Goal: Task Accomplishment & Management: Manage account settings

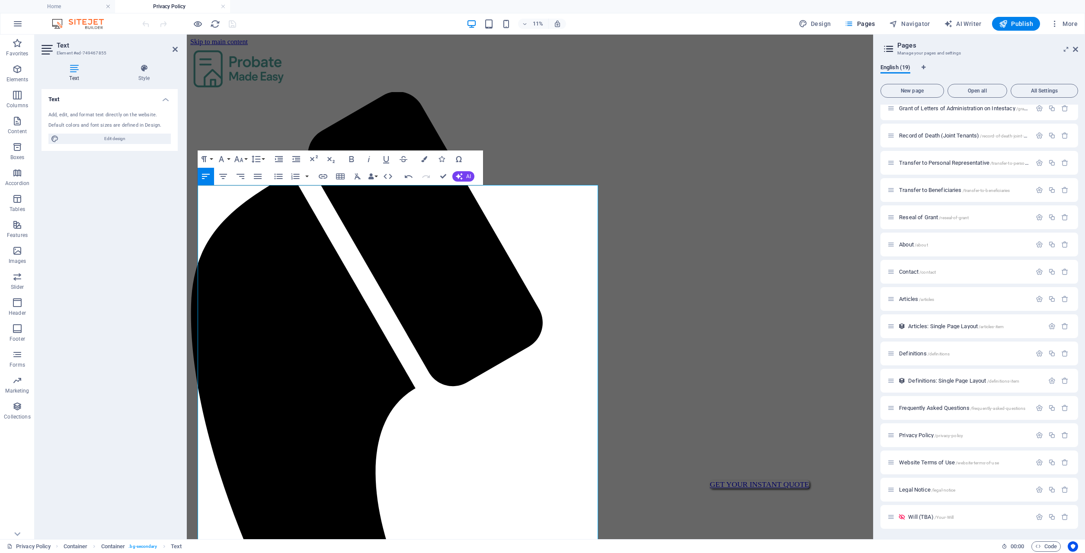
scroll to position [90, 0]
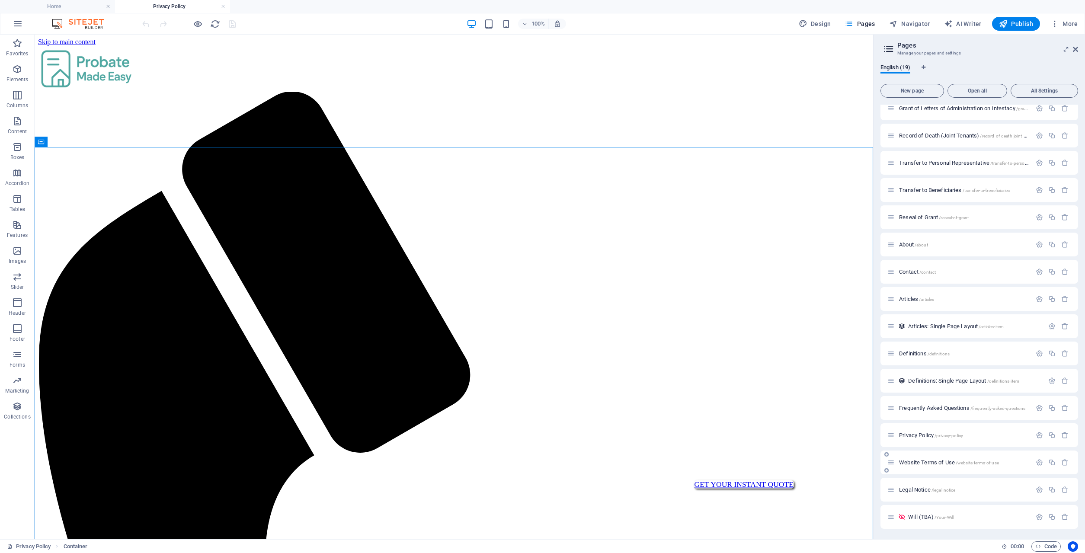
click at [392, 397] on span "Website Terms of Use /website-terms-of-use" at bounding box center [949, 462] width 100 height 6
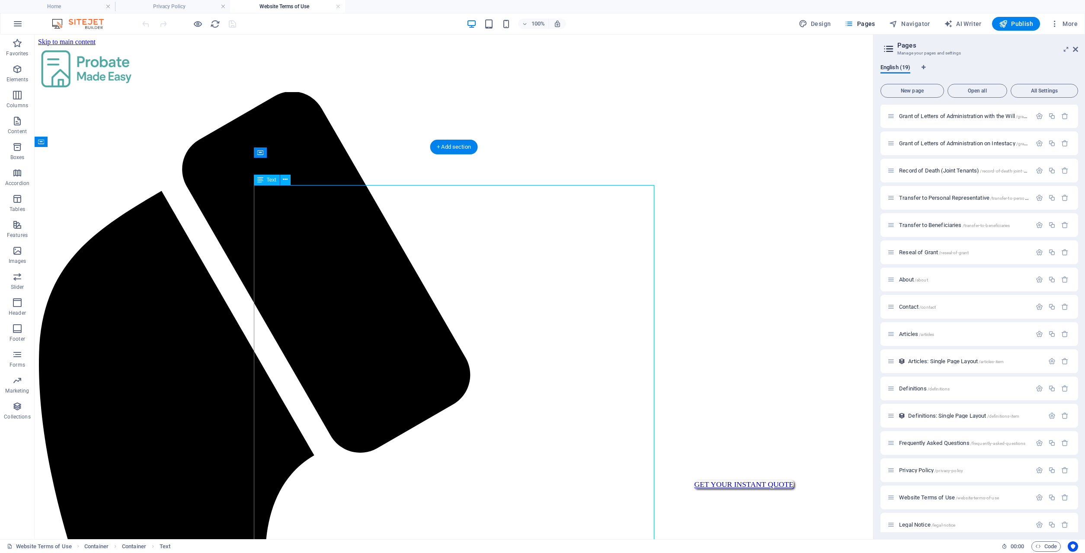
scroll to position [0, 0]
click at [286, 180] on icon at bounding box center [285, 179] width 5 height 9
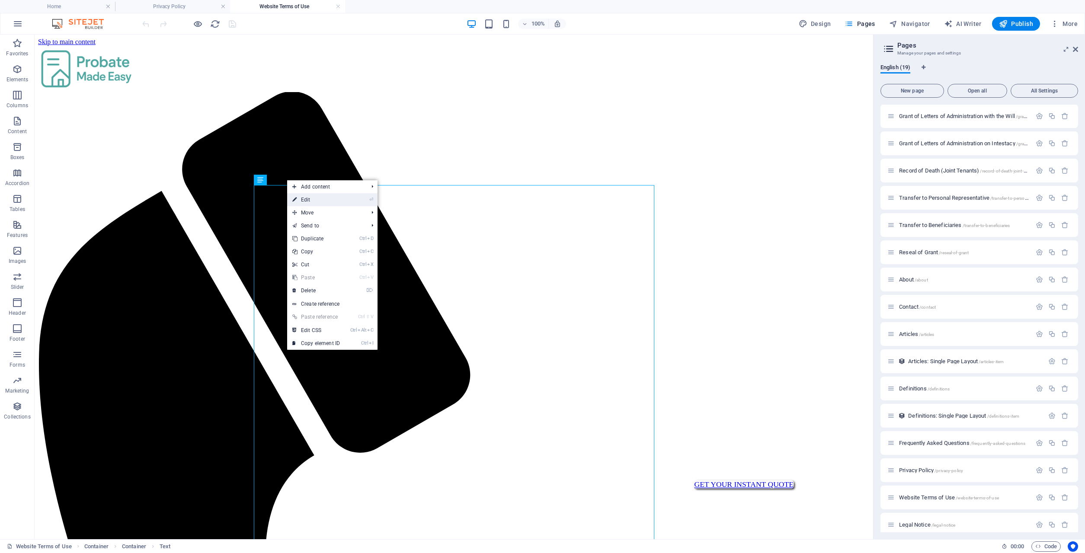
click at [308, 201] on link "⏎ Edit" at bounding box center [316, 199] width 58 height 13
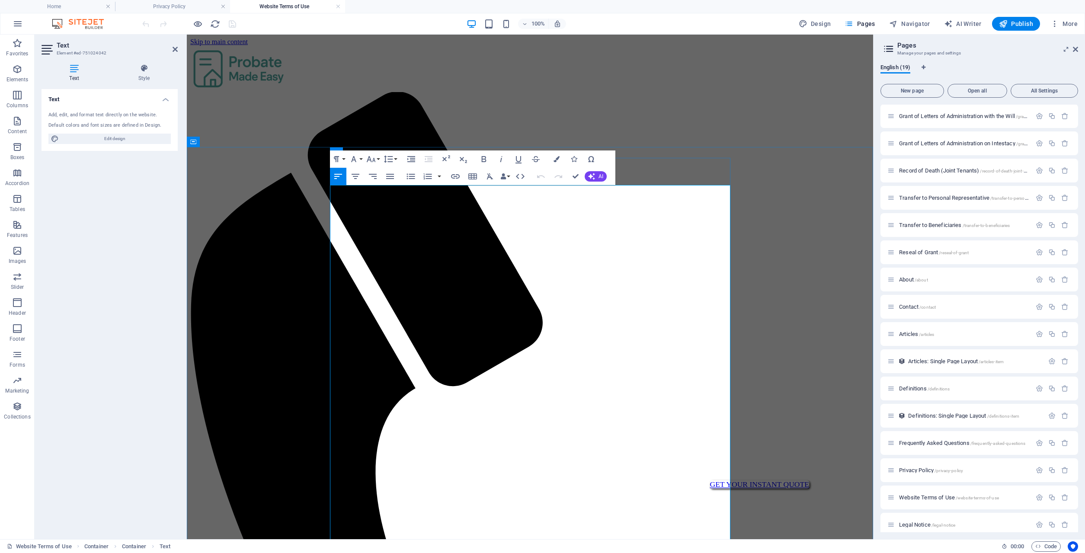
copy div "Loremipsu Dolo: 7 Sita 1105 Cons Adip: Elitsed Doei Temp Incidid: utl.etdolorem…"
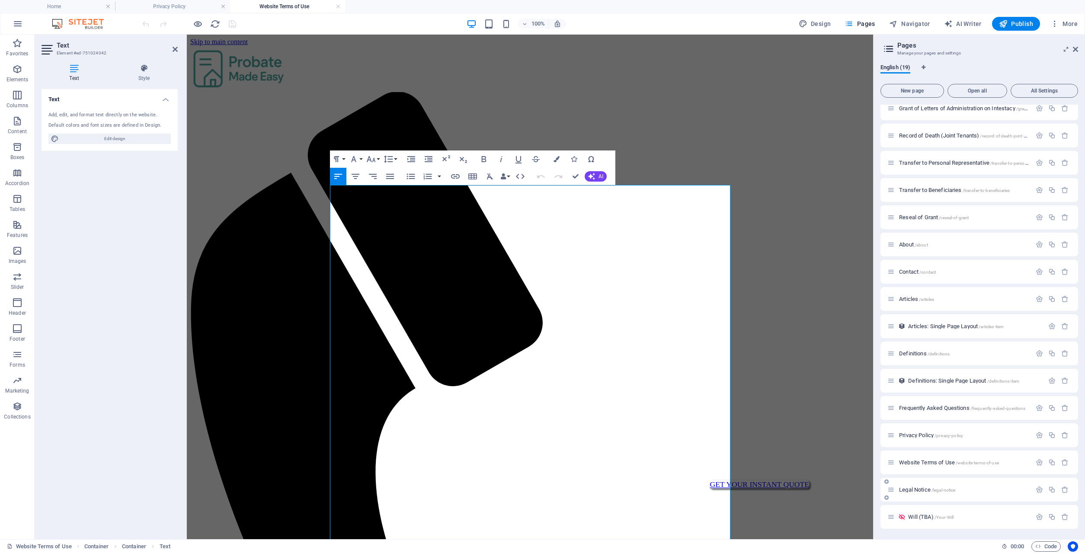
click at [392, 397] on span "Legal Notice /legal-notice" at bounding box center [927, 490] width 56 height 6
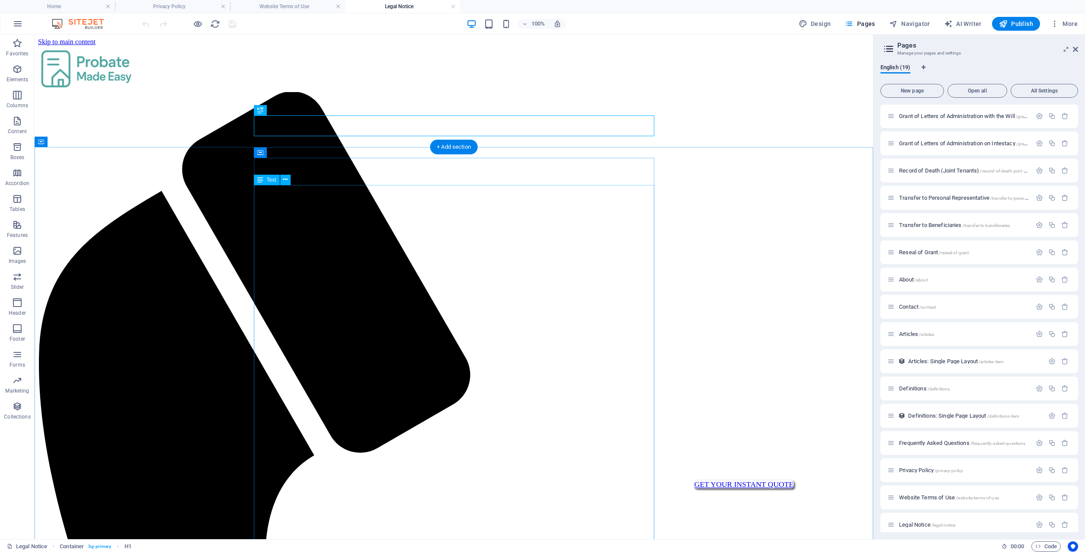
scroll to position [0, 0]
click at [285, 180] on icon at bounding box center [285, 179] width 5 height 9
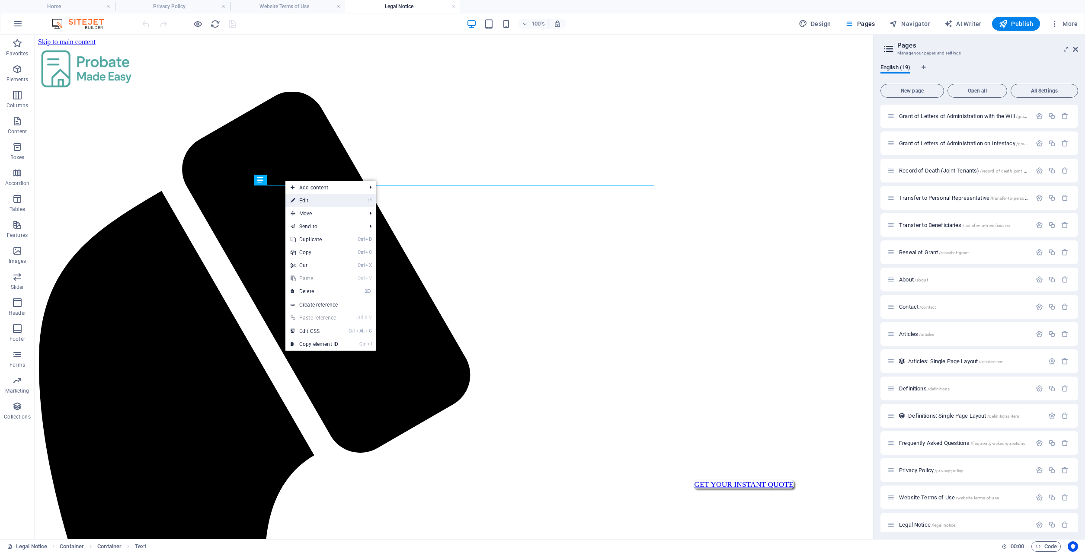
click at [324, 199] on link "⏎ Edit" at bounding box center [315, 200] width 58 height 13
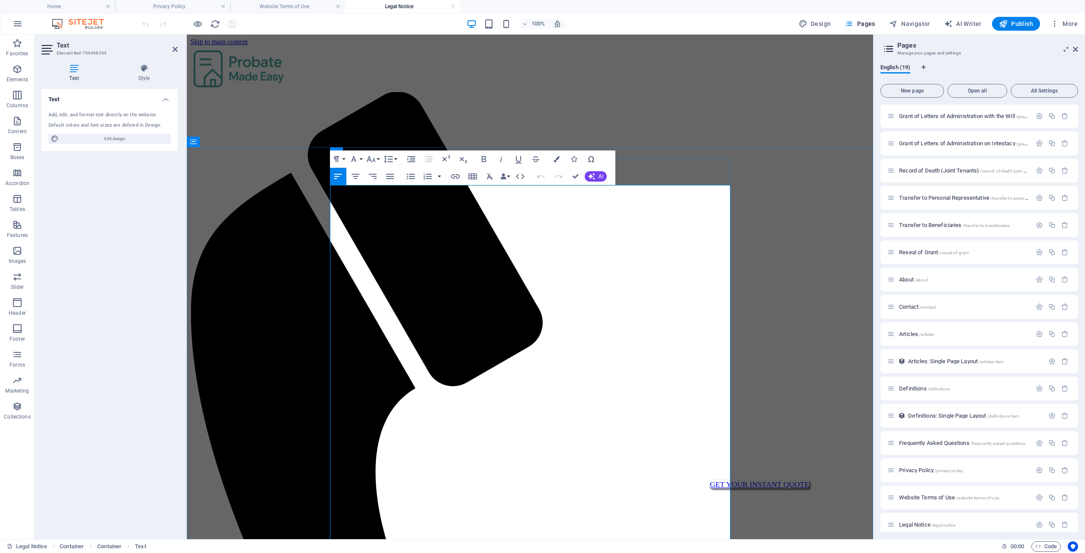
copy div "Loremipsu Dolo: 5 Sita 0700 Cons Adip: Elitsed Doei Temp 9. Incididuntut Labore…"
click at [337, 6] on link at bounding box center [338, 7] width 5 height 8
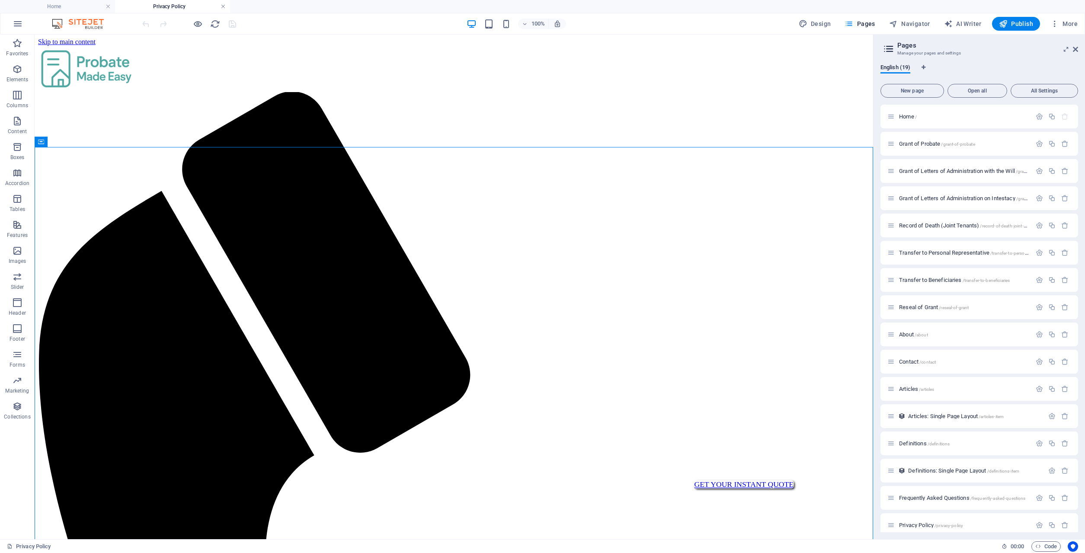
click at [223, 8] on link at bounding box center [223, 7] width 5 height 8
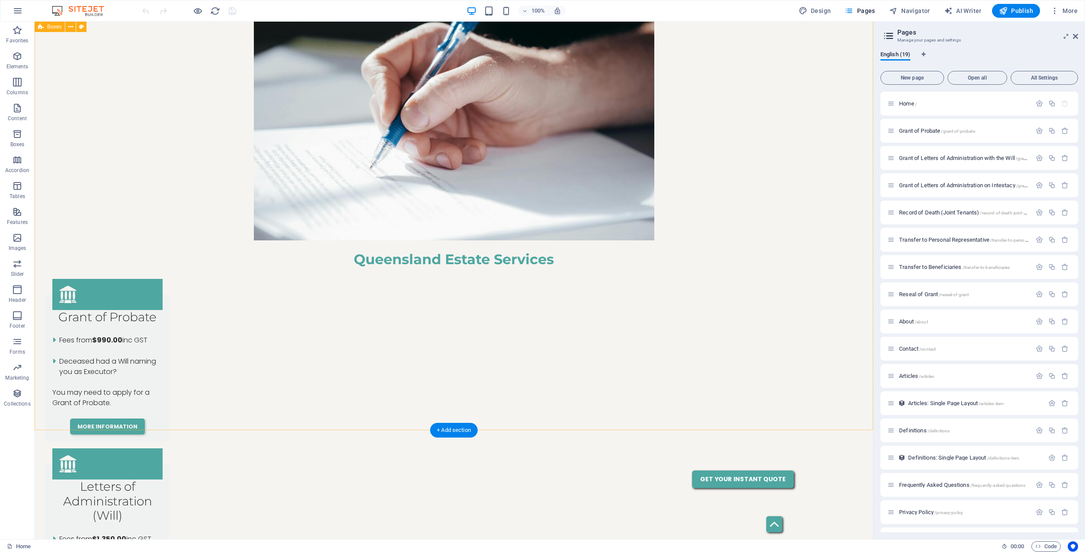
scroll to position [335, 0]
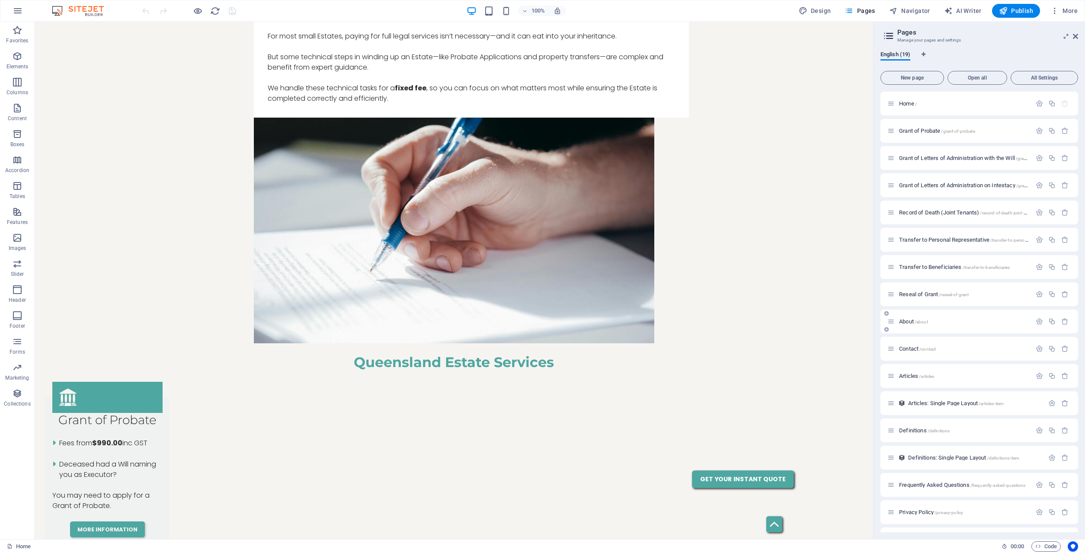
click at [392, 321] on span "About /about" at bounding box center [913, 321] width 29 height 6
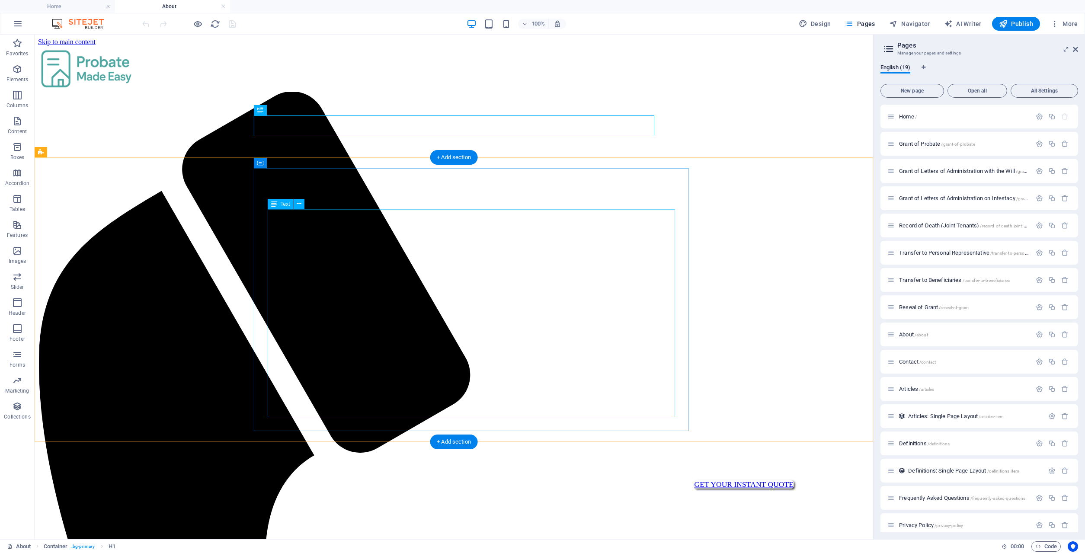
scroll to position [0, 0]
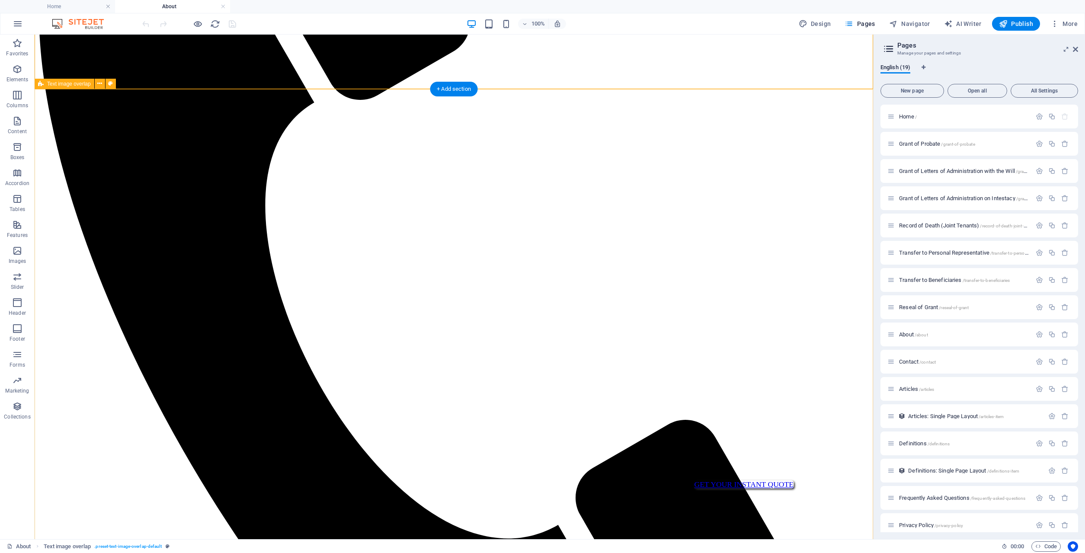
scroll to position [618, 0]
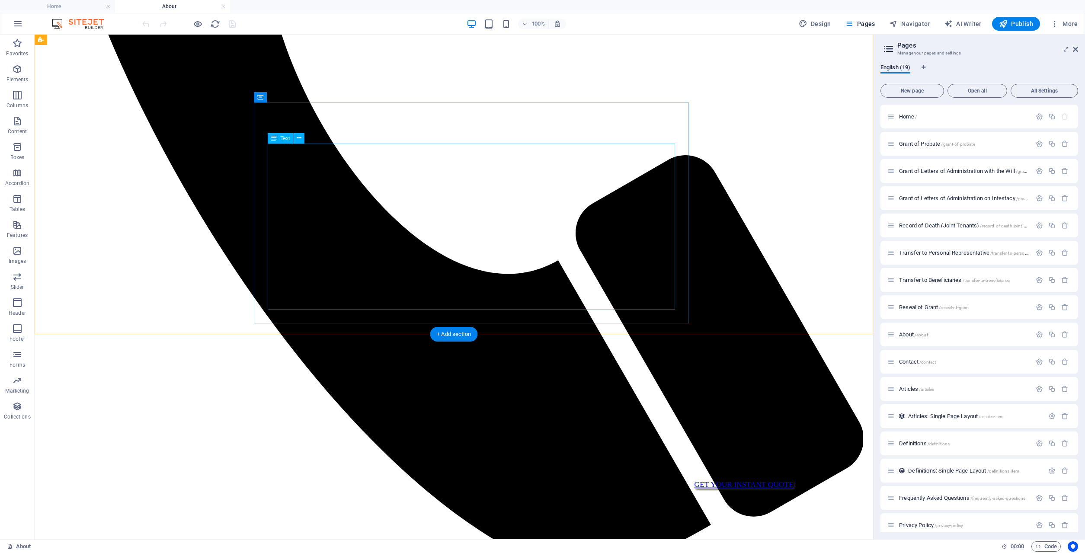
click at [299, 138] on icon at bounding box center [299, 138] width 5 height 9
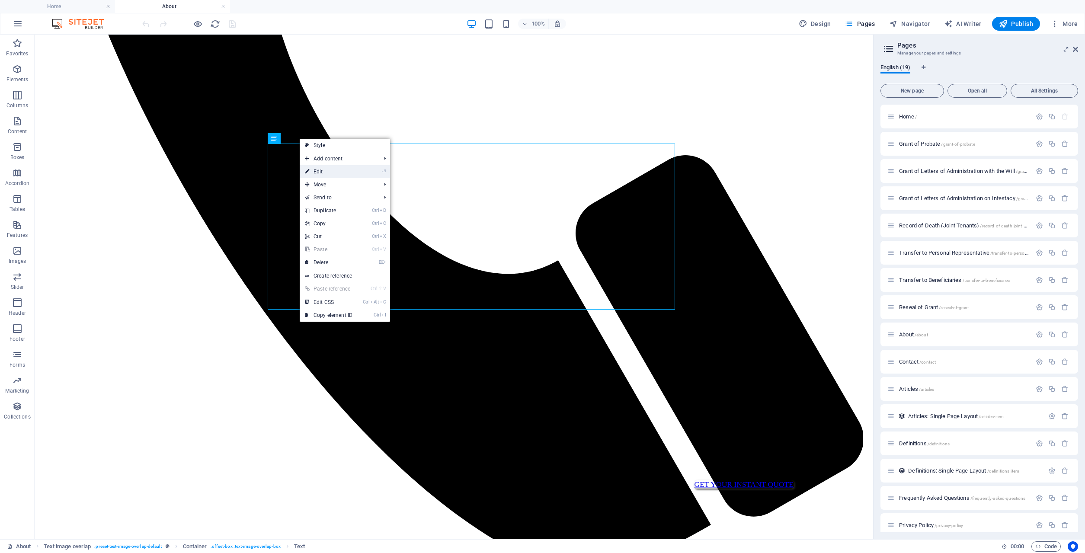
click at [319, 171] on link "⏎ Edit" at bounding box center [329, 171] width 58 height 13
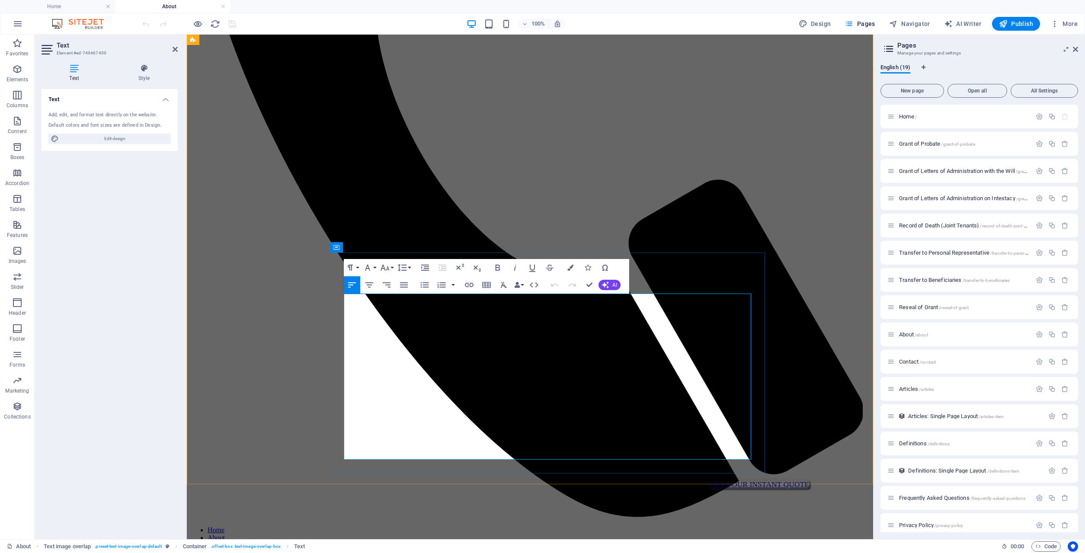
copy div "[PERSON_NAME] is the founder and owner of Probate Made Easy , an Estate Law Fir…"
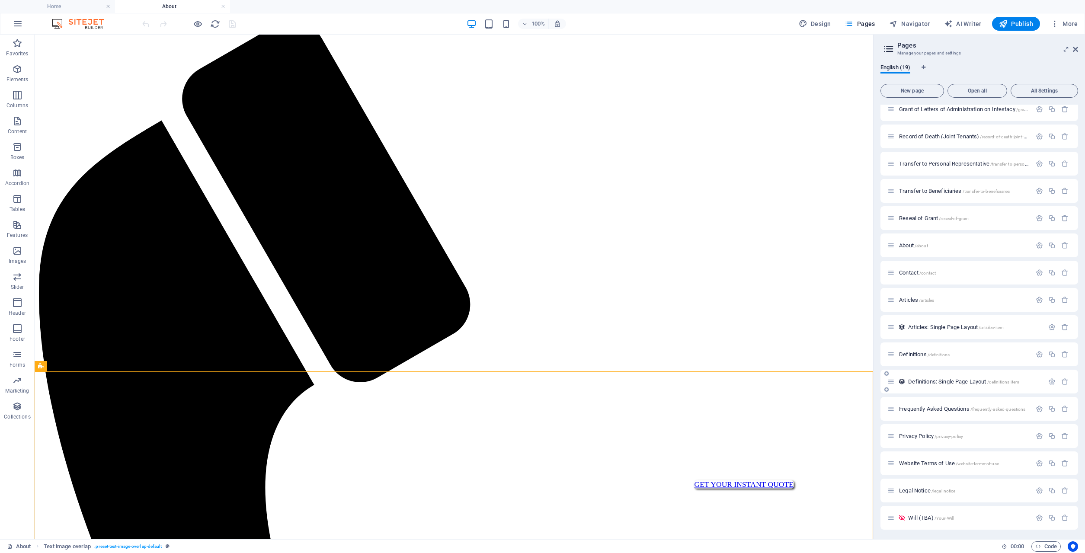
scroll to position [90, 0]
click at [392, 272] on span "Contact /contact" at bounding box center [917, 272] width 37 height 6
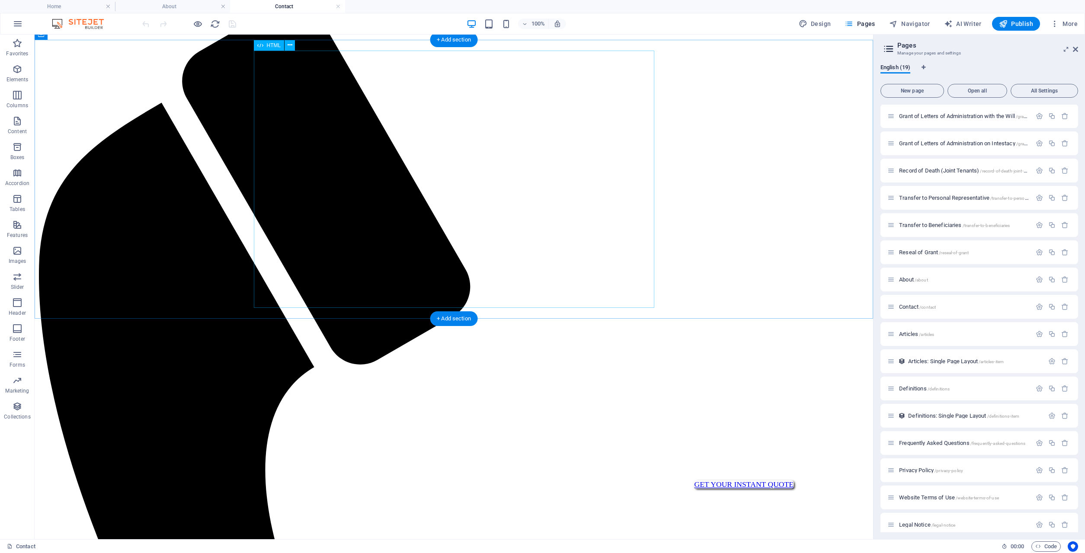
scroll to position [0, 0]
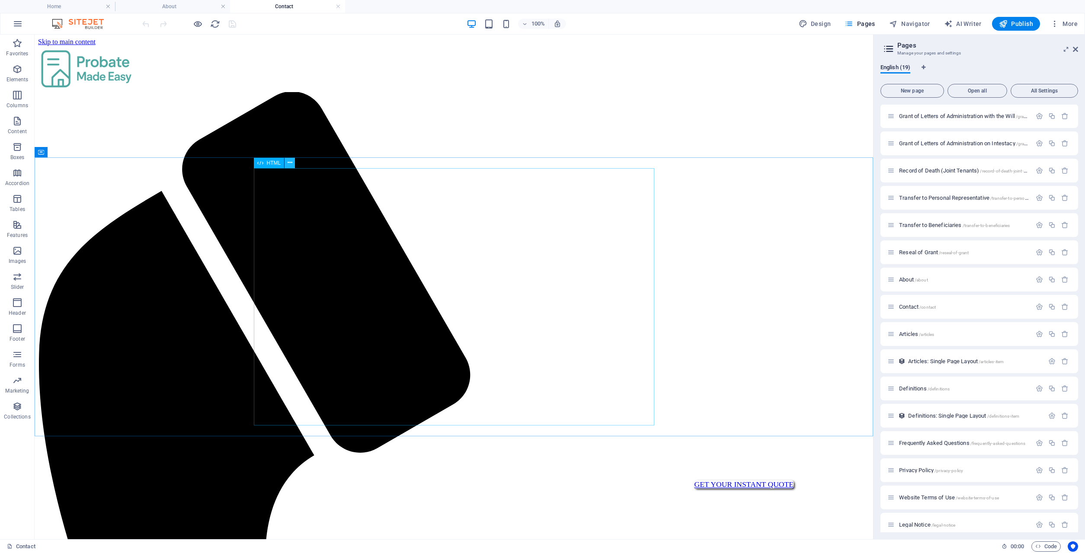
click at [292, 163] on button at bounding box center [290, 163] width 10 height 10
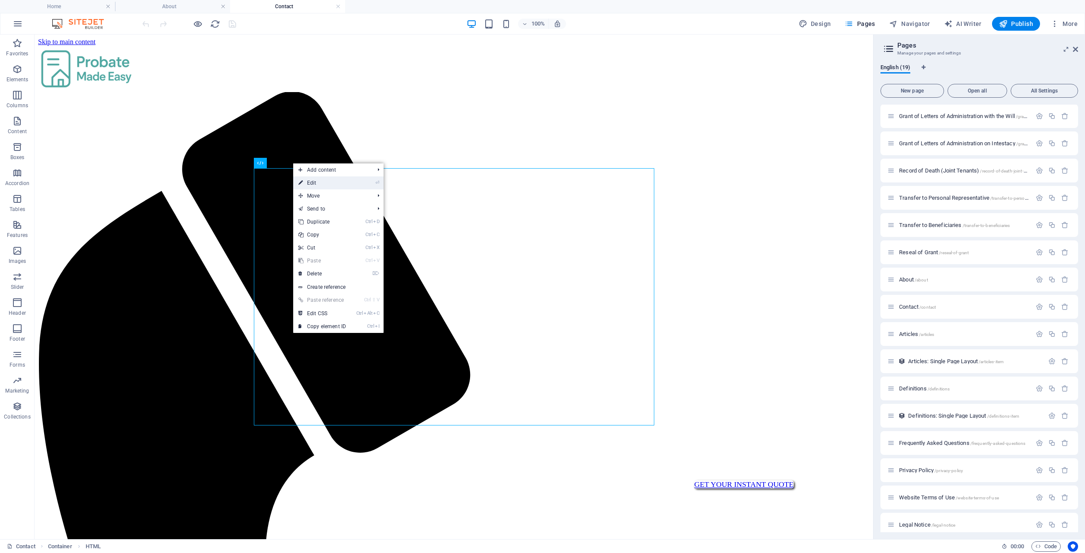
click at [303, 184] on link "⏎ Edit" at bounding box center [322, 182] width 58 height 13
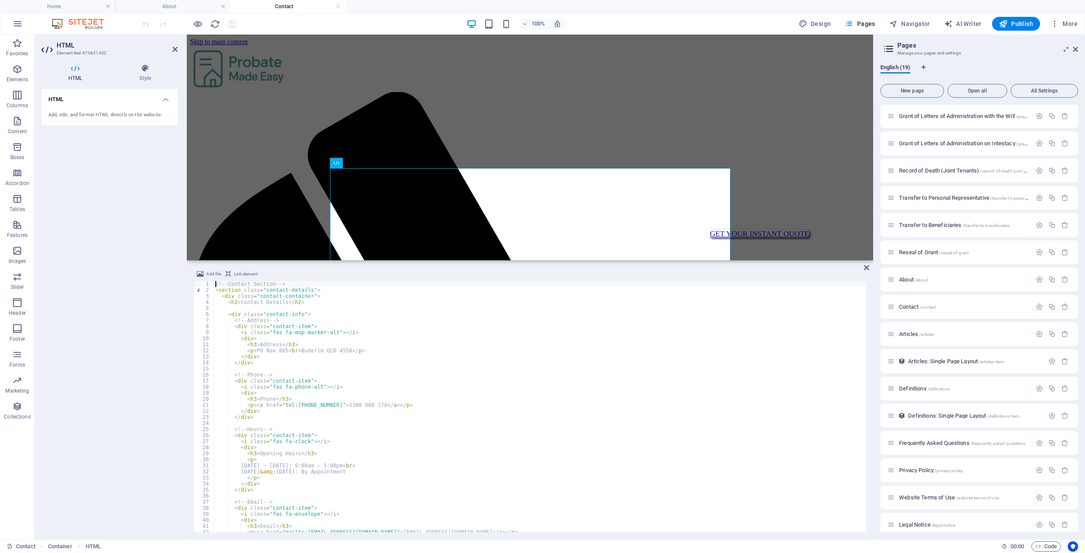
type textarea "</style>"
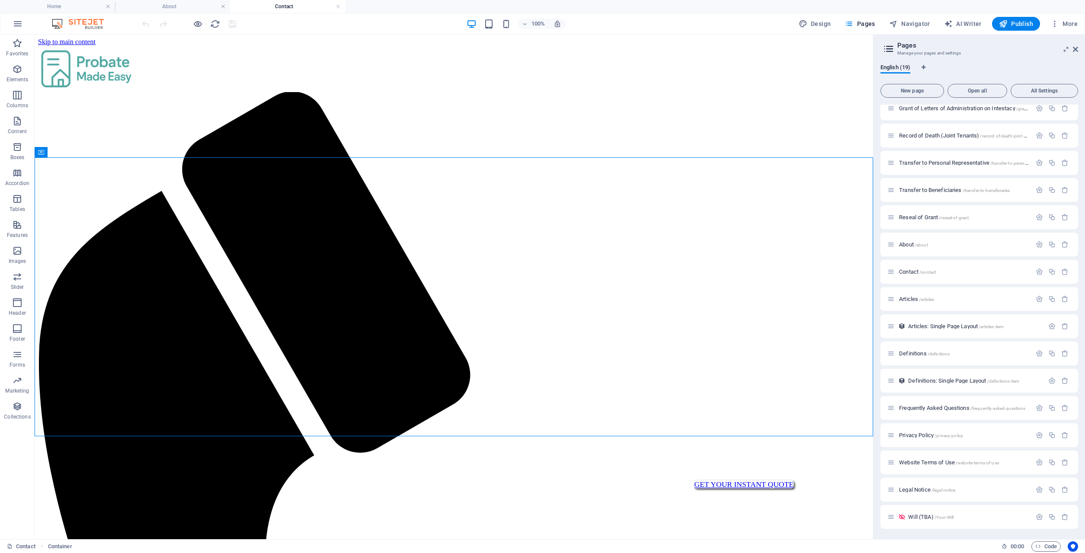
drag, startPoint x: 339, startPoint y: 7, endPoint x: 286, endPoint y: 11, distance: 52.5
click at [338, 7] on link at bounding box center [338, 7] width 5 height 8
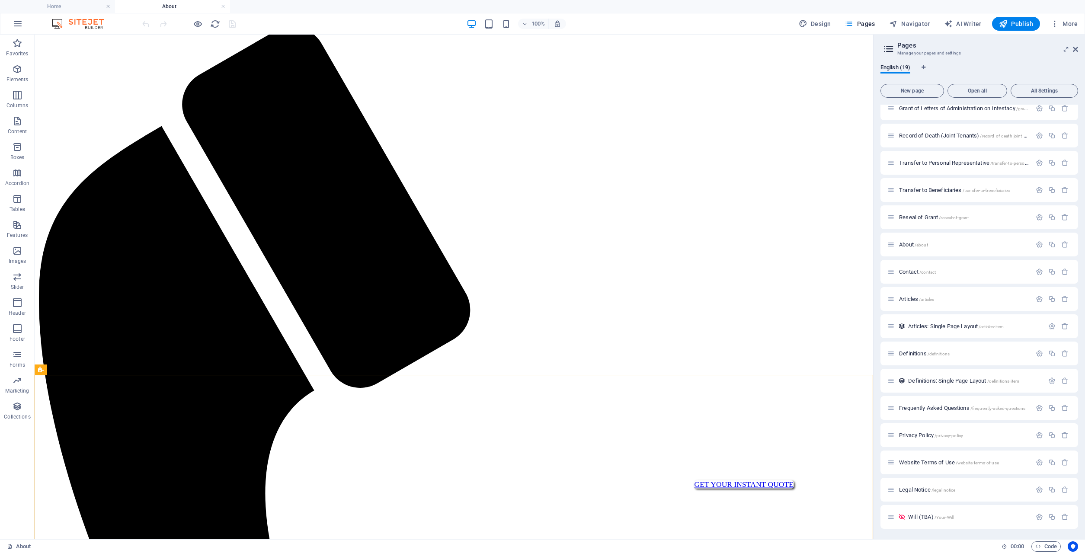
scroll to position [64, 0]
click at [224, 6] on link at bounding box center [223, 7] width 5 height 8
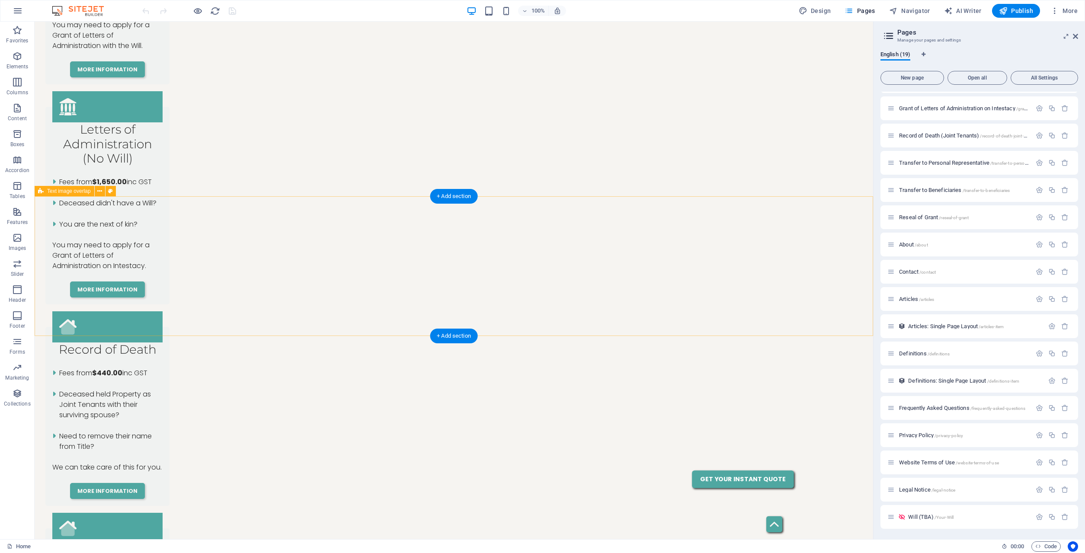
scroll to position [1129, 0]
